Goal: Transaction & Acquisition: Purchase product/service

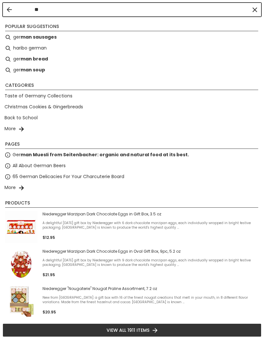
type input "*"
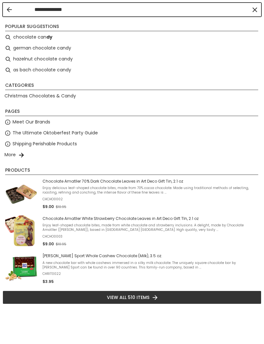
type input "**********"
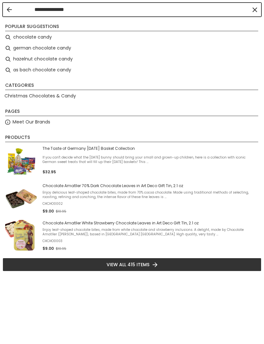
type input "**********"
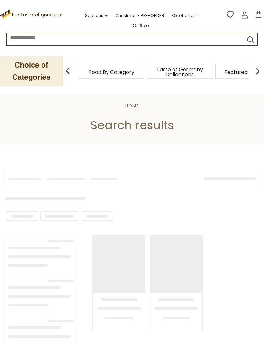
type input "**********"
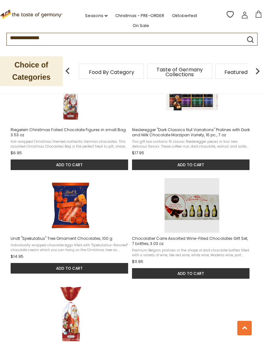
scroll to position [689, 0]
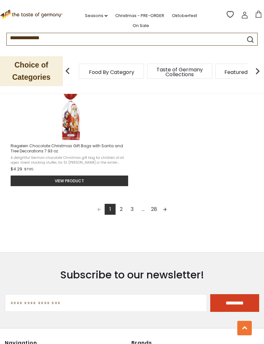
click at [166, 215] on link "Next page" at bounding box center [164, 209] width 11 height 11
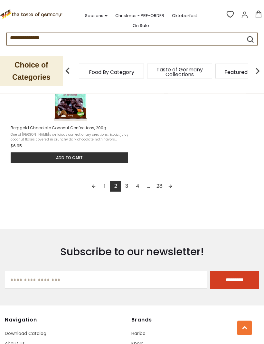
scroll to position [904, 0]
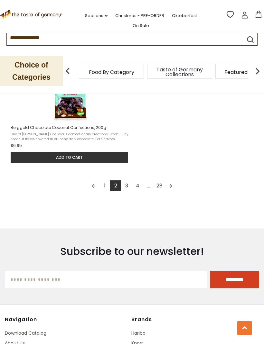
click at [172, 191] on link "Next page" at bounding box center [170, 185] width 11 height 11
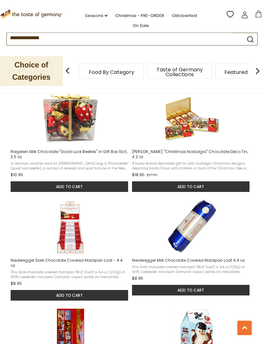
scroll to position [559, 0]
click at [99, 189] on button "Add to cart" at bounding box center [69, 186] width 117 height 11
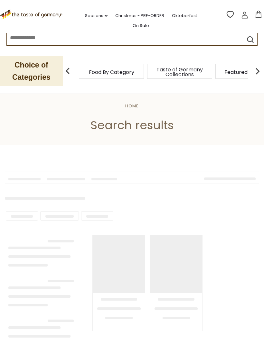
scroll to position [484, 0]
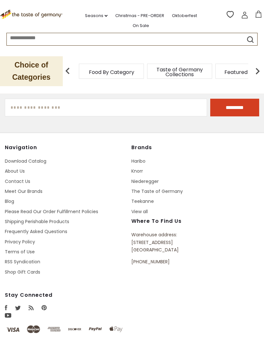
type input "**********"
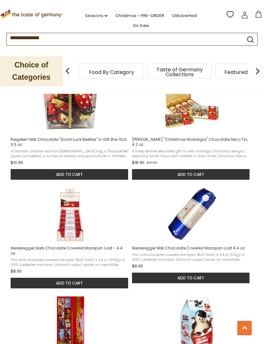
scroll to position [571, 0]
click at [218, 241] on img "Niederegger Milk Chocolate Covered Marzipan Loaf 4.4 oz" at bounding box center [191, 215] width 55 height 55
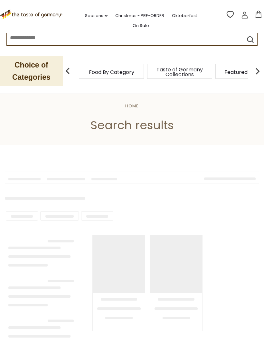
scroll to position [484, 0]
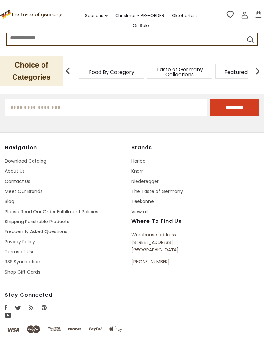
type input "**********"
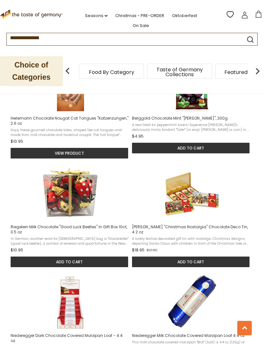
scroll to position [598, 0]
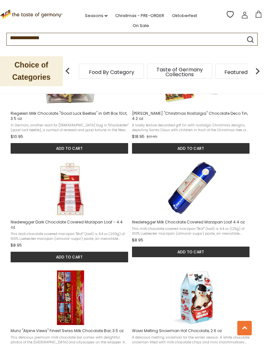
click at [189, 148] on button "Add to cart" at bounding box center [190, 148] width 117 height 11
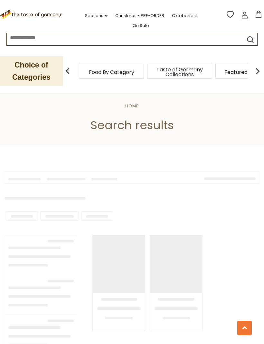
type input "**********"
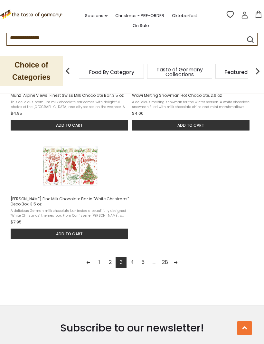
scroll to position [833, 0]
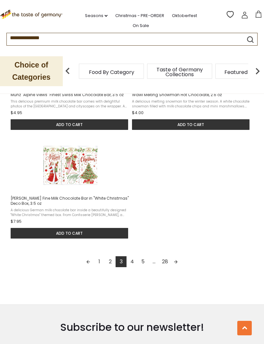
click at [74, 231] on button "Add to cart" at bounding box center [69, 233] width 117 height 11
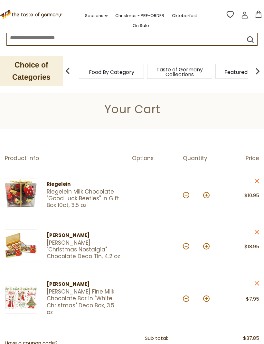
click at [184, 246] on button at bounding box center [186, 246] width 6 height 6
type input "*"
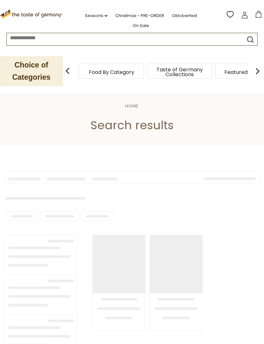
type input "**********"
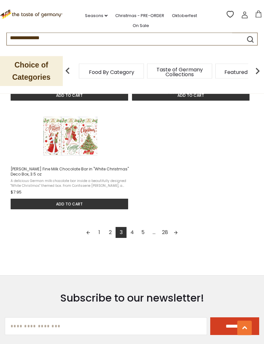
click at [177, 231] on link "Next page" at bounding box center [175, 232] width 11 height 11
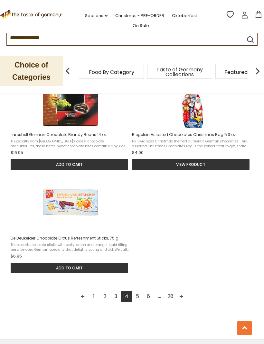
scroll to position [803, 0]
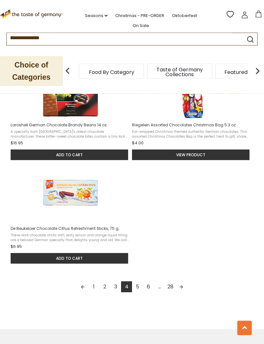
click at [185, 282] on link "Next page" at bounding box center [180, 287] width 11 height 11
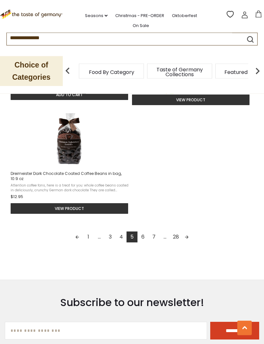
scroll to position [863, 0]
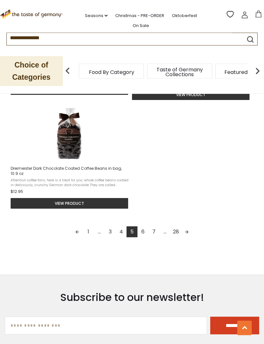
click at [189, 233] on link "Next page" at bounding box center [186, 232] width 11 height 11
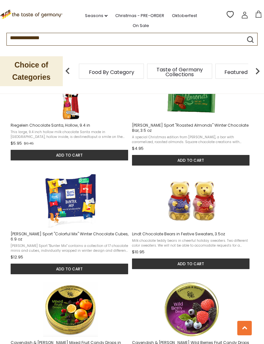
scroll to position [1, 0]
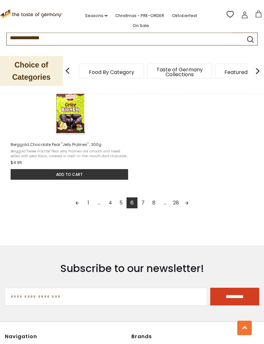
click at [186, 198] on link "Next page" at bounding box center [186, 203] width 11 height 11
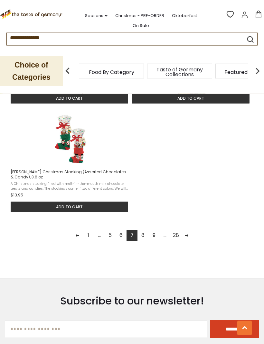
scroll to position [860, 0]
click at [190, 234] on link "Next page" at bounding box center [186, 235] width 11 height 11
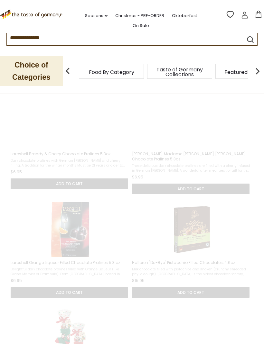
scroll to position [44, 0]
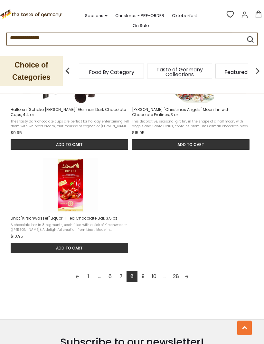
scroll to position [810, 0]
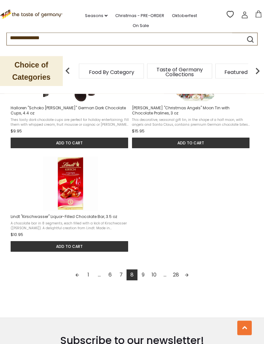
click at [192, 279] on link "Next page" at bounding box center [186, 275] width 11 height 11
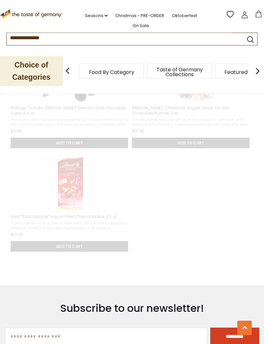
scroll to position [386, 0]
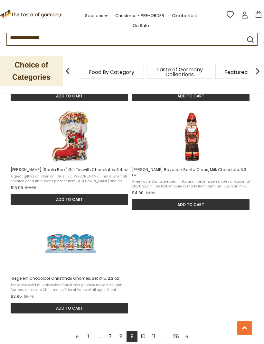
scroll to position [754, 0]
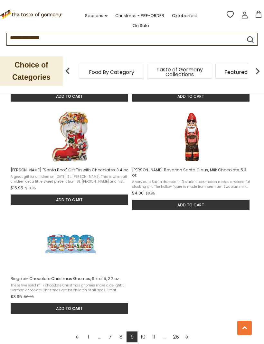
click at [192, 200] on button "Add to cart" at bounding box center [190, 205] width 117 height 11
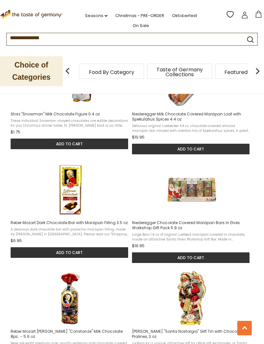
scroll to position [781, 0]
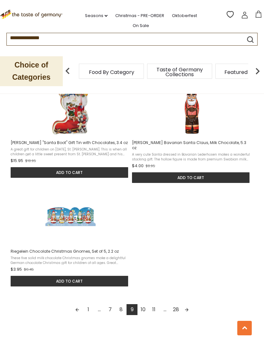
click at [190, 305] on link "Next page" at bounding box center [186, 309] width 11 height 11
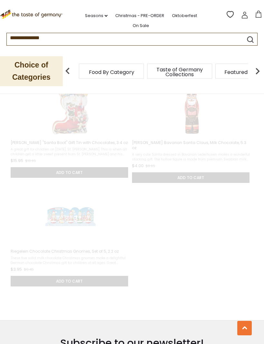
scroll to position [430, 0]
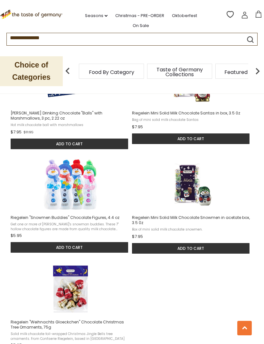
scroll to position [706, 0]
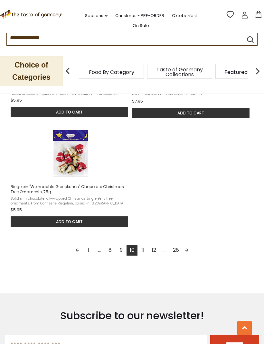
click at [190, 245] on link "Next page" at bounding box center [186, 250] width 11 height 11
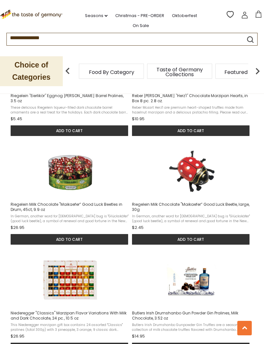
scroll to position [511, 0]
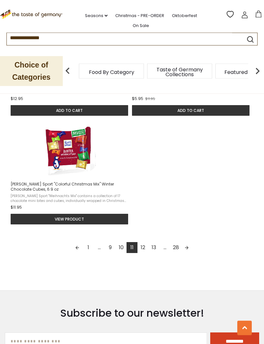
click at [188, 252] on link "Next page" at bounding box center [186, 247] width 11 height 11
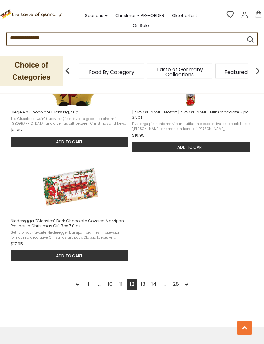
scroll to position [813, 0]
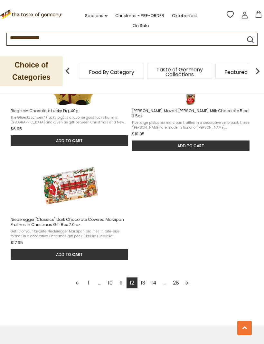
click at [190, 281] on link "Next page" at bounding box center [186, 282] width 11 height 11
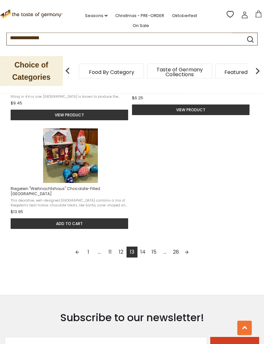
scroll to position [833, 0]
click at [188, 249] on link "Next page" at bounding box center [186, 252] width 11 height 11
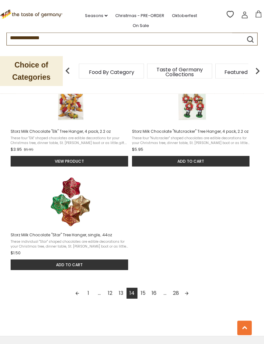
scroll to position [797, 0]
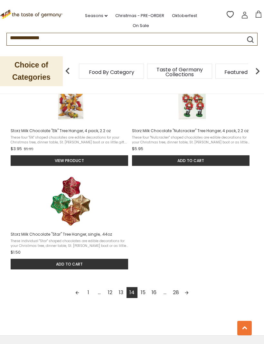
click at [189, 291] on link "Next page" at bounding box center [186, 292] width 11 height 11
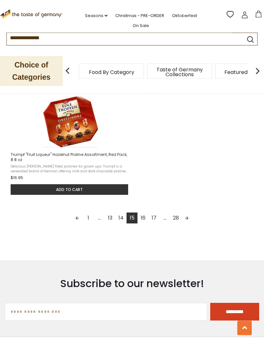
scroll to position [872, 0]
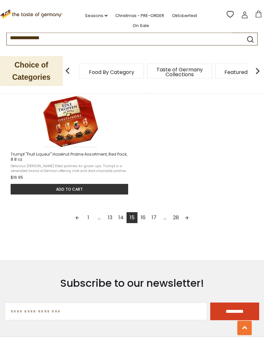
click at [185, 223] on link "Next page" at bounding box center [186, 217] width 11 height 11
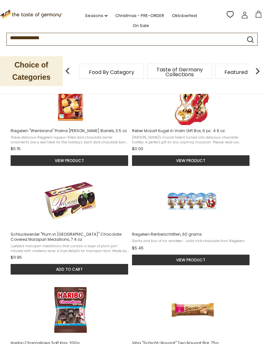
scroll to position [256, 0]
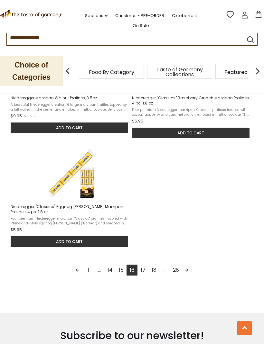
click at [185, 275] on link "Next page" at bounding box center [186, 270] width 11 height 11
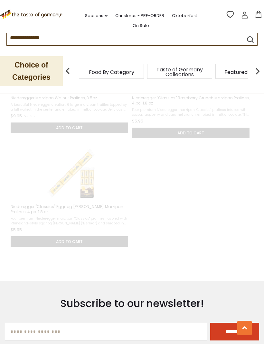
scroll to position [449, 0]
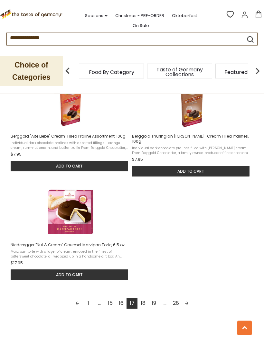
scroll to position [772, 0]
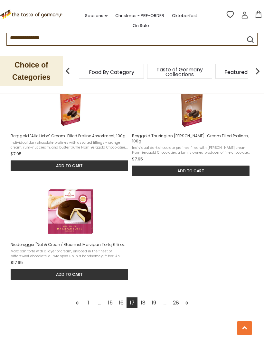
click at [178, 300] on link "28" at bounding box center [175, 302] width 11 height 11
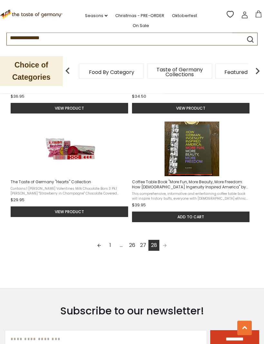
scroll to position [514, 0]
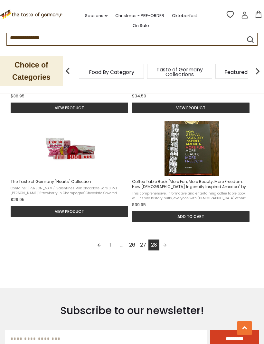
click at [167, 247] on span "Pagination" at bounding box center [164, 244] width 11 height 11
click at [166, 250] on span "Pagination" at bounding box center [164, 244] width 11 height 11
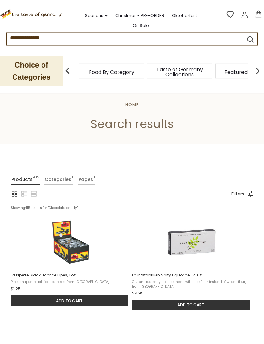
scroll to position [0, 0]
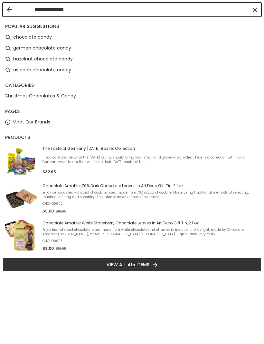
click at [196, 55] on li "hazelnut chocolate candy" at bounding box center [132, 59] width 258 height 11
type input "**********"
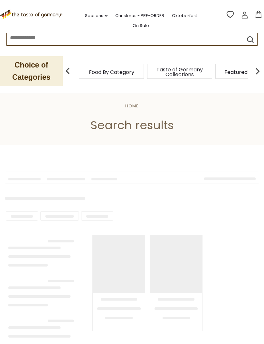
type input "**********"
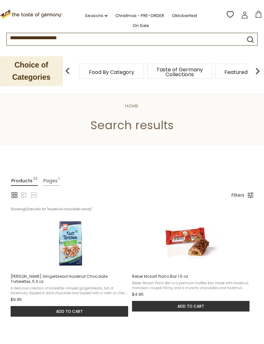
click at [259, 11] on icon at bounding box center [258, 14] width 7 height 7
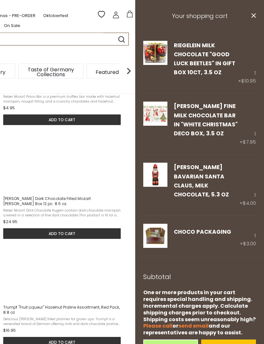
scroll to position [186, 0]
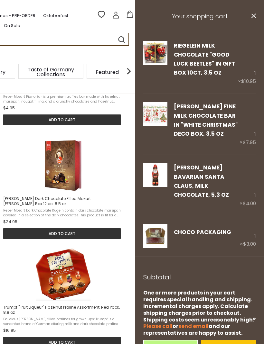
click at [231, 340] on link "Checkout" at bounding box center [228, 349] width 55 height 18
